Goal: Find contact information: Find contact information

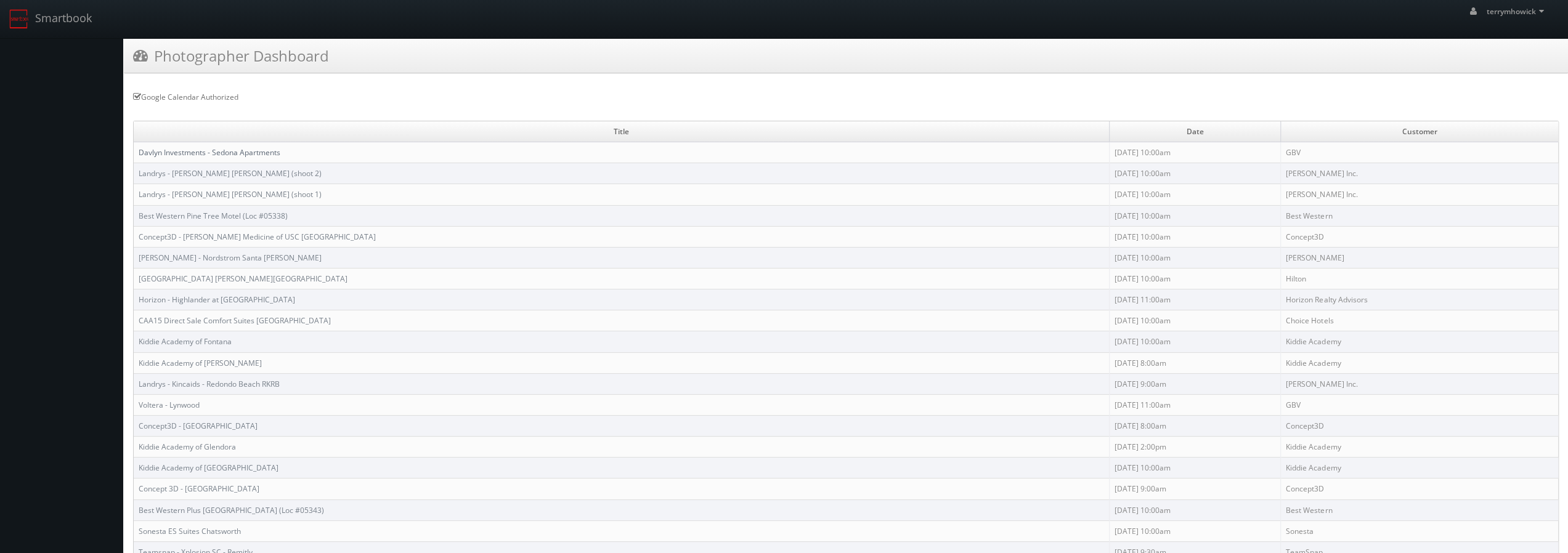
click at [188, 147] on link "Davlyn Investments - Sedona Apartments" at bounding box center [210, 152] width 142 height 11
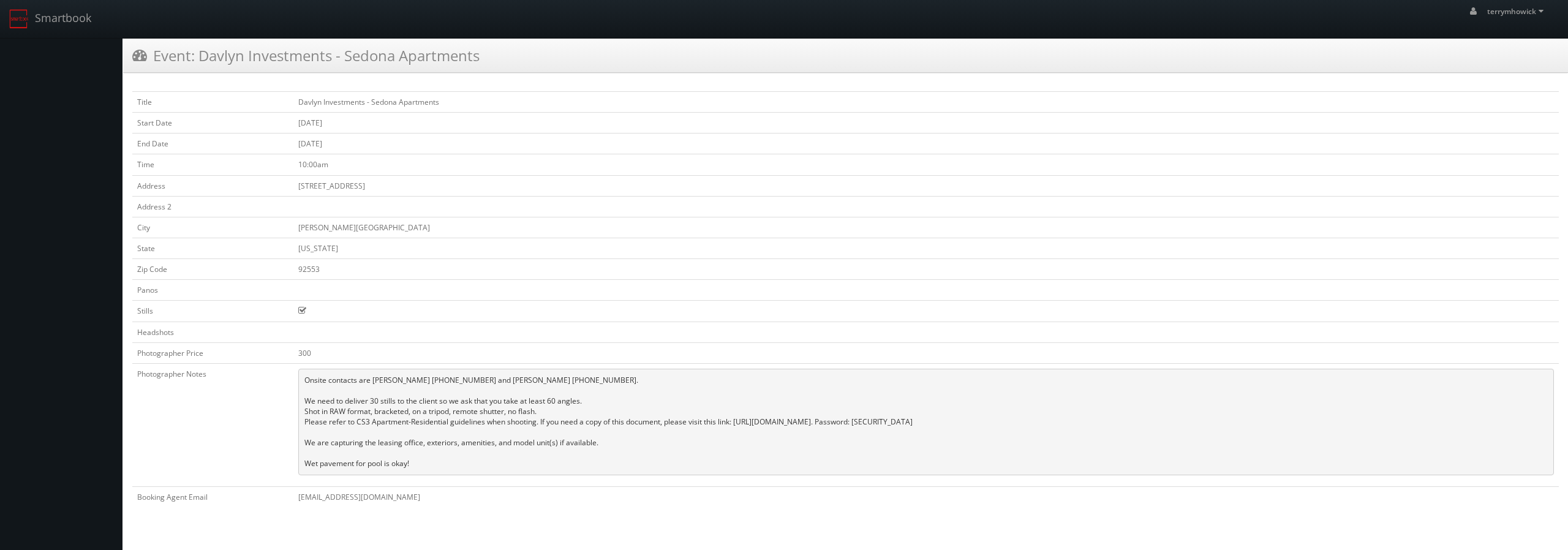
drag, startPoint x: 288, startPoint y: 374, endPoint x: 513, endPoint y: 456, distance: 239.5
click at [513, 456] on pre "Onsite contacts are [PERSON_NAME] [PHONE_NUMBER] and [PERSON_NAME] [PHONE_NUMBE…" at bounding box center [926, 422] width 1255 height 107
copy pre "Onsite contacts are [PERSON_NAME] [PHONE_NUMBER] and [PERSON_NAME] [PHONE_NUMBE…"
